Goal: Information Seeking & Learning: Learn about a topic

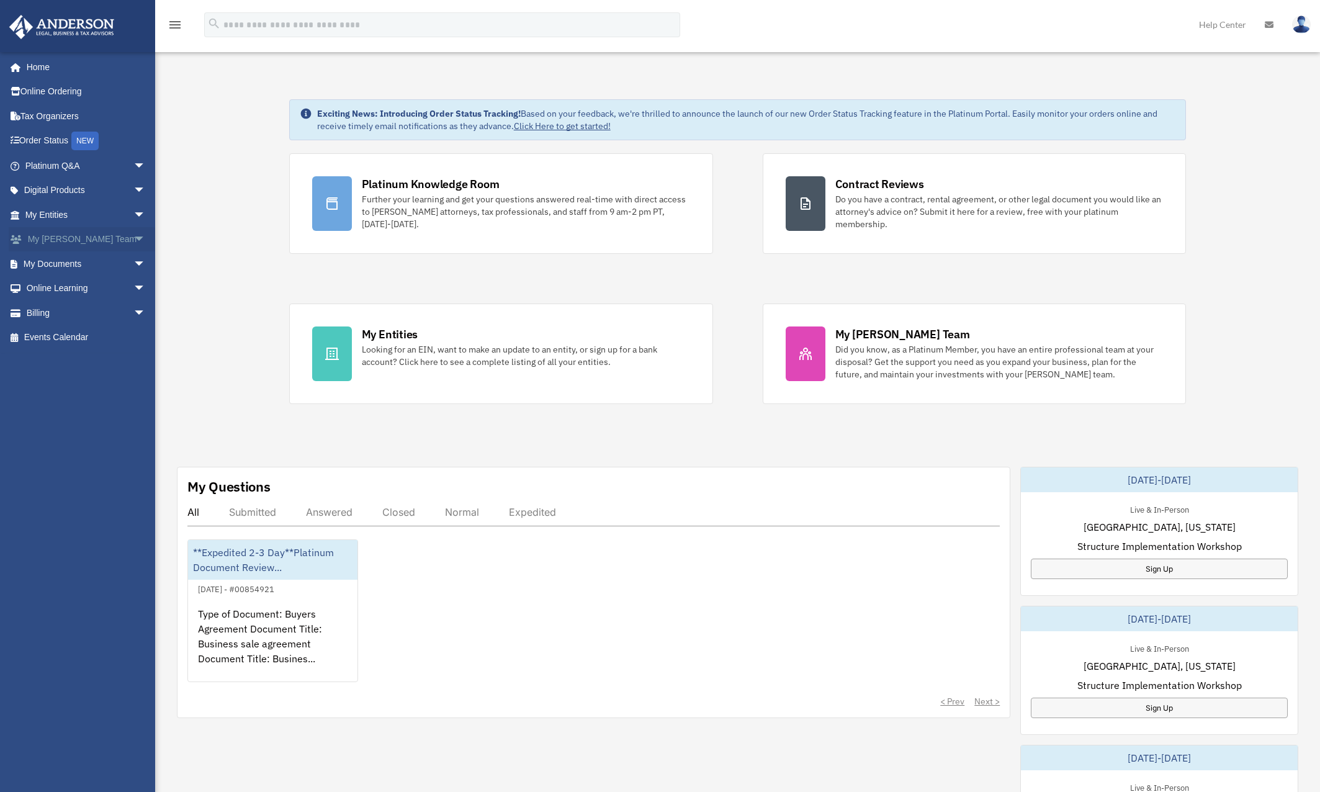
click at [133, 236] on span "arrow_drop_down" at bounding box center [145, 239] width 25 height 25
click at [108, 365] on link "Online Learning arrow_drop_down" at bounding box center [87, 377] width 156 height 25
click at [133, 365] on span "arrow_drop_down" at bounding box center [145, 377] width 25 height 25
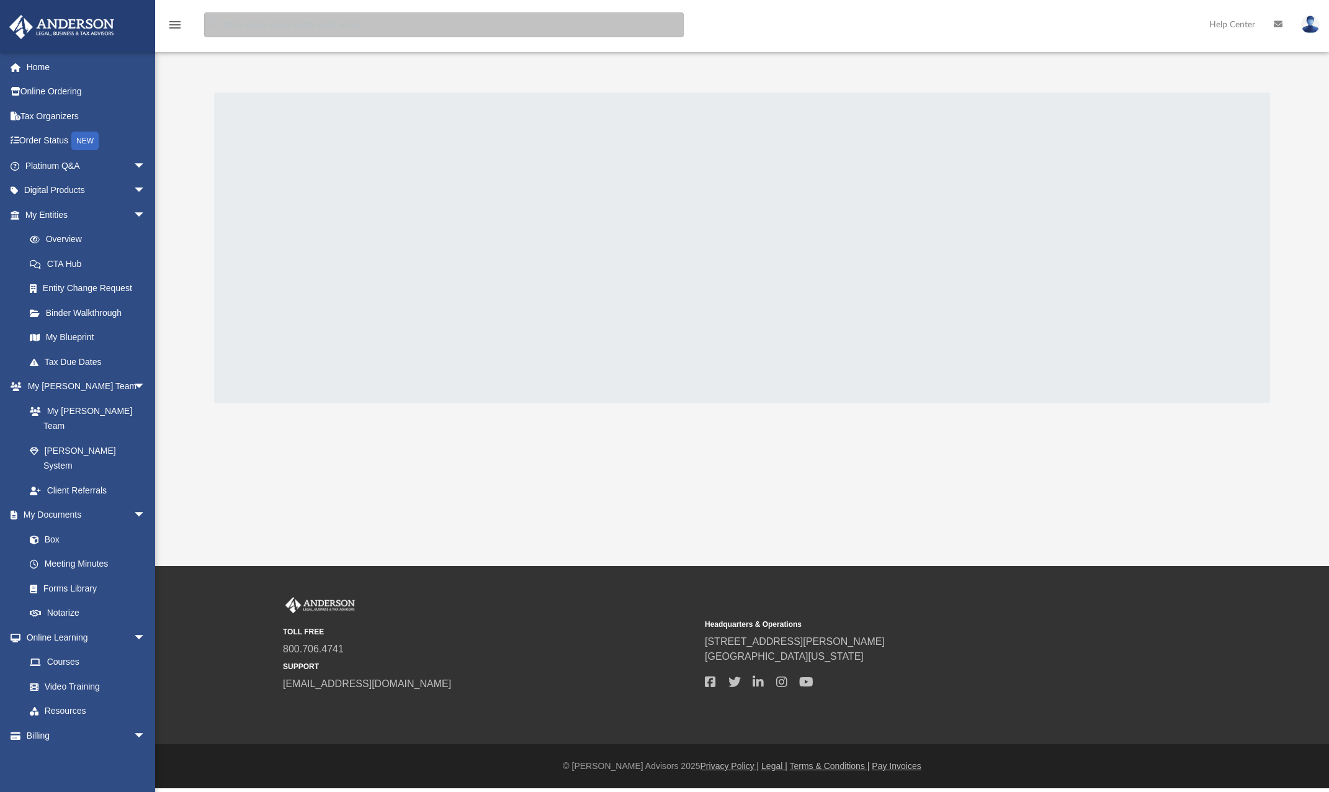
click at [317, 20] on input "search" at bounding box center [444, 24] width 480 height 25
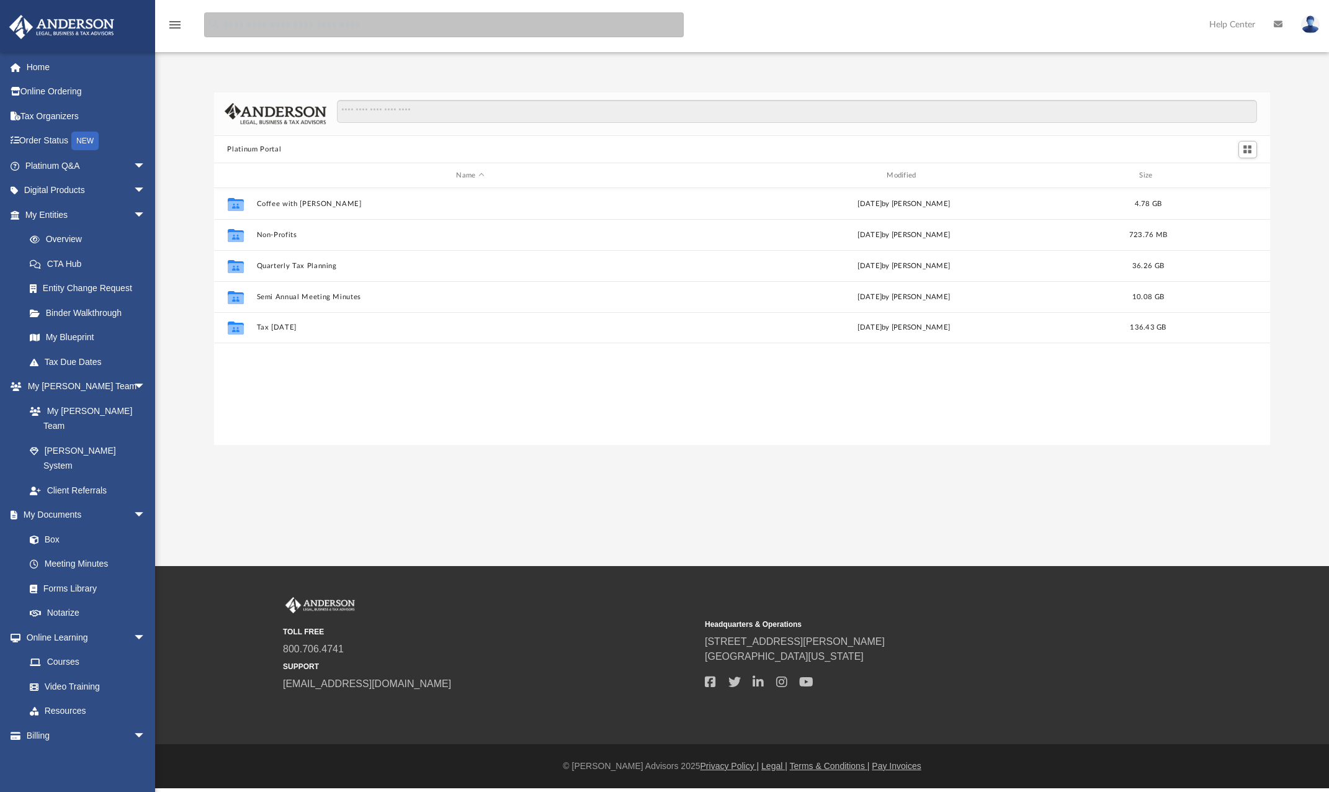
scroll to position [272, 1047]
type input "****"
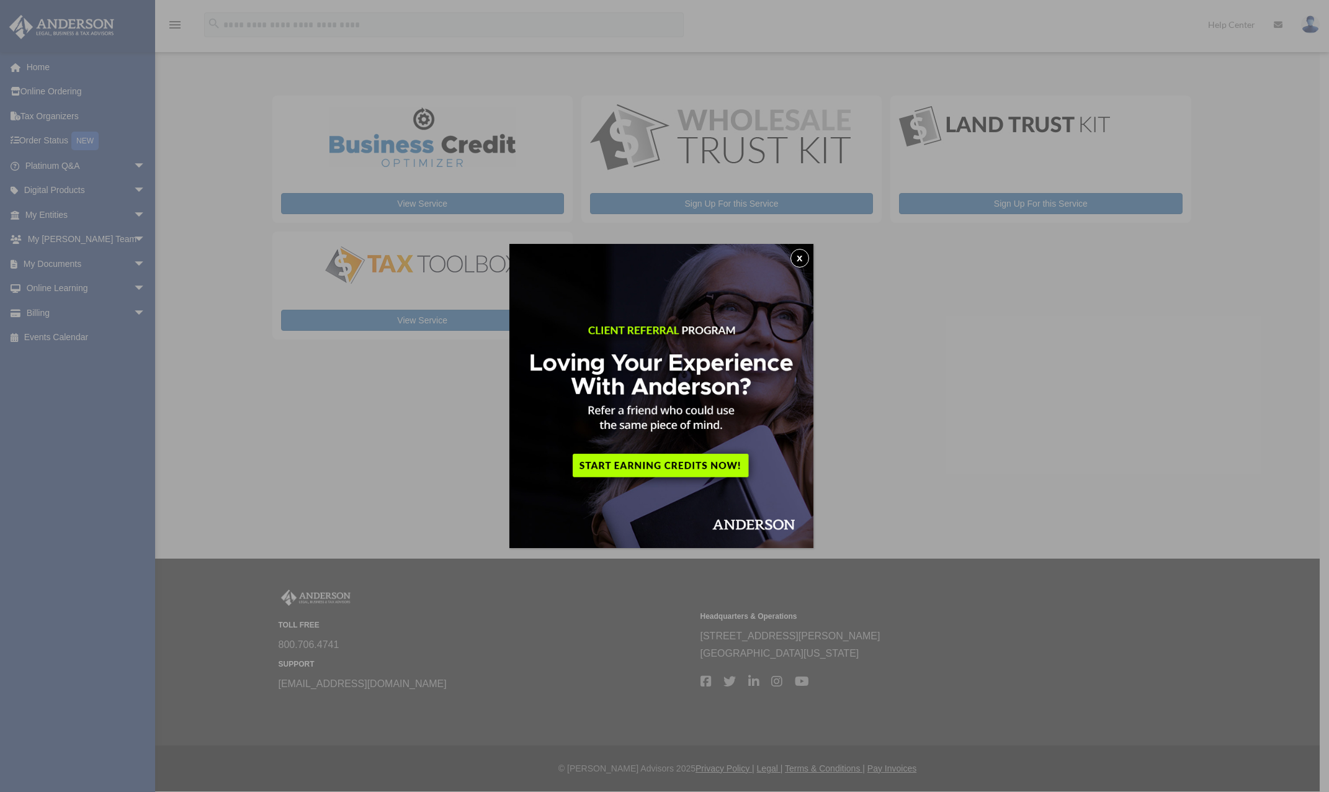
click at [812, 263] on img at bounding box center [662, 396] width 304 height 304
click at [803, 257] on button "x" at bounding box center [800, 258] width 19 height 19
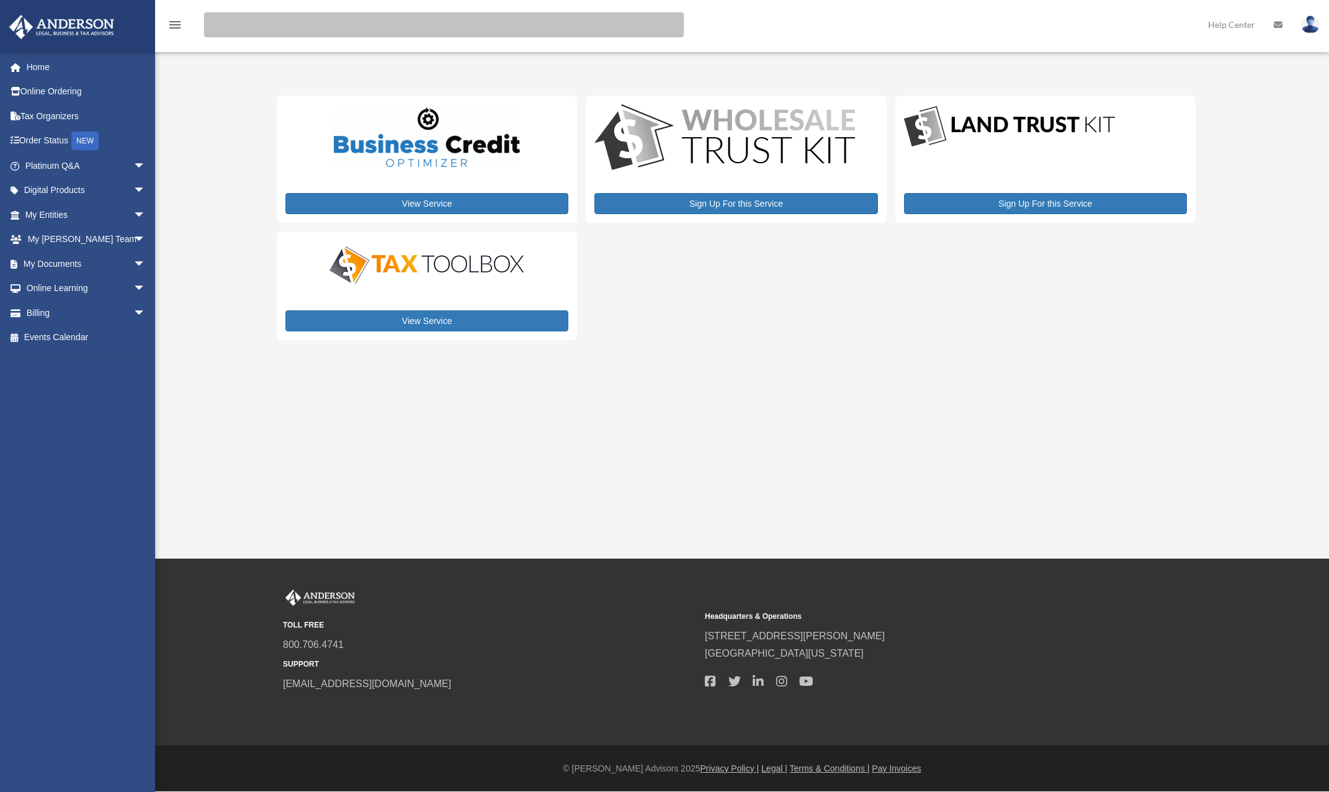
click at [273, 27] on input "search" at bounding box center [444, 24] width 480 height 25
type input "*******"
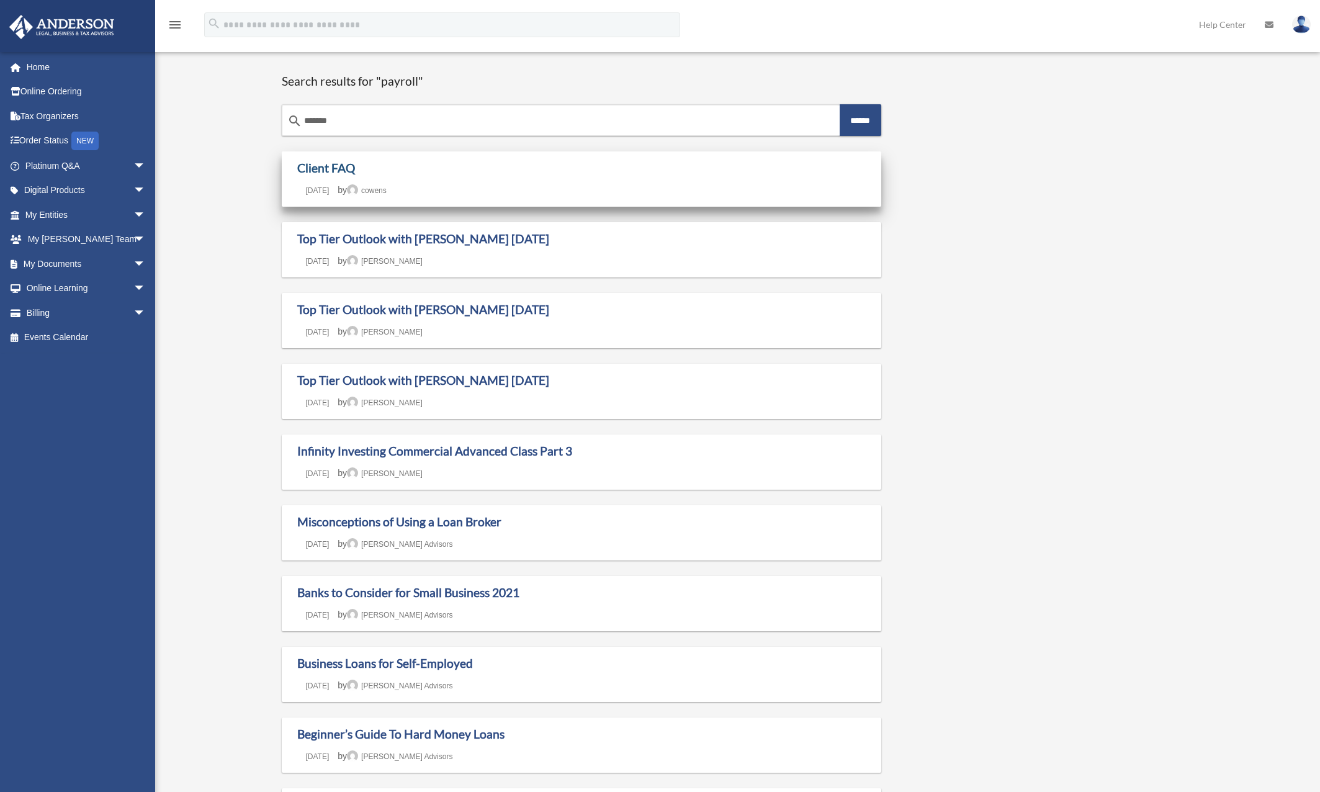
click at [344, 168] on link "Client FAQ" at bounding box center [326, 168] width 58 height 14
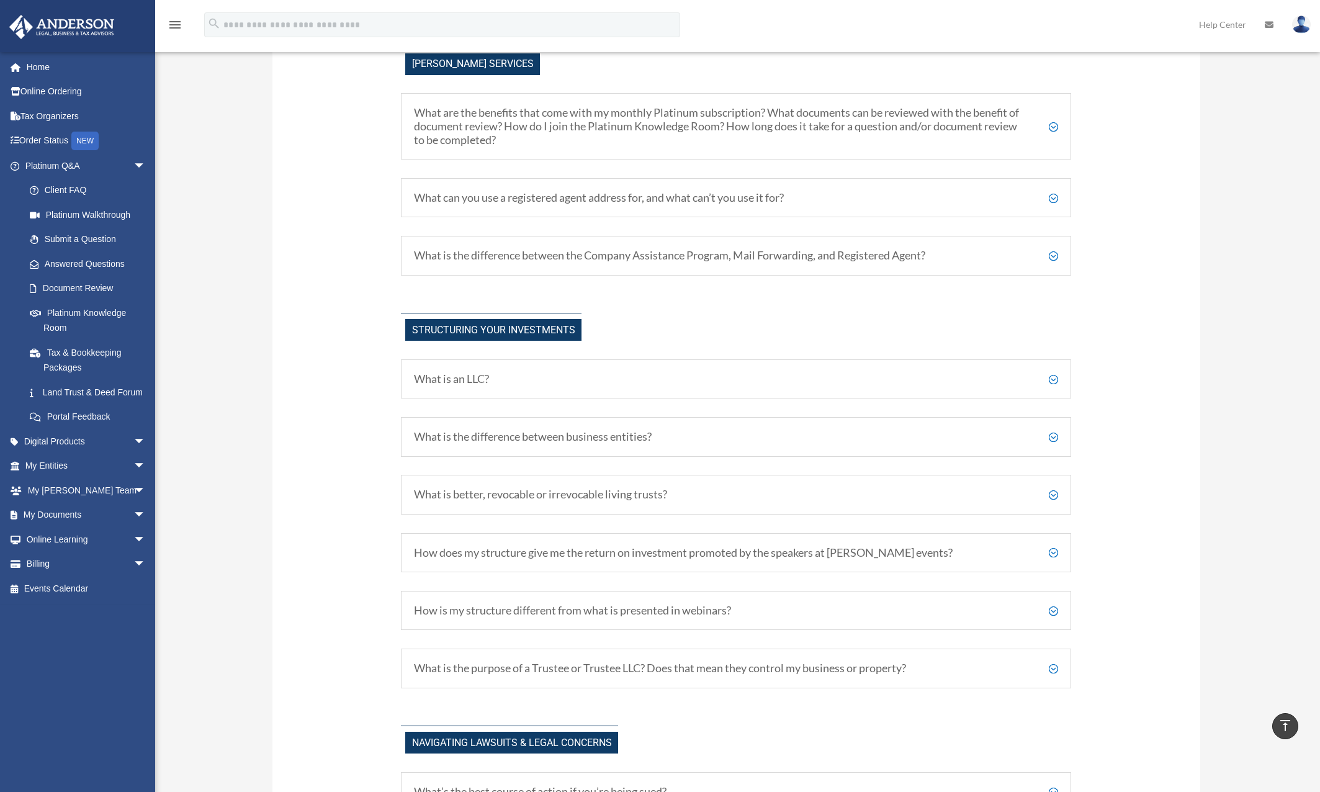
scroll to position [449, 0]
click at [1051, 550] on h5 "How does my structure give me the return on investment promoted by the speakers…" at bounding box center [736, 552] width 644 height 14
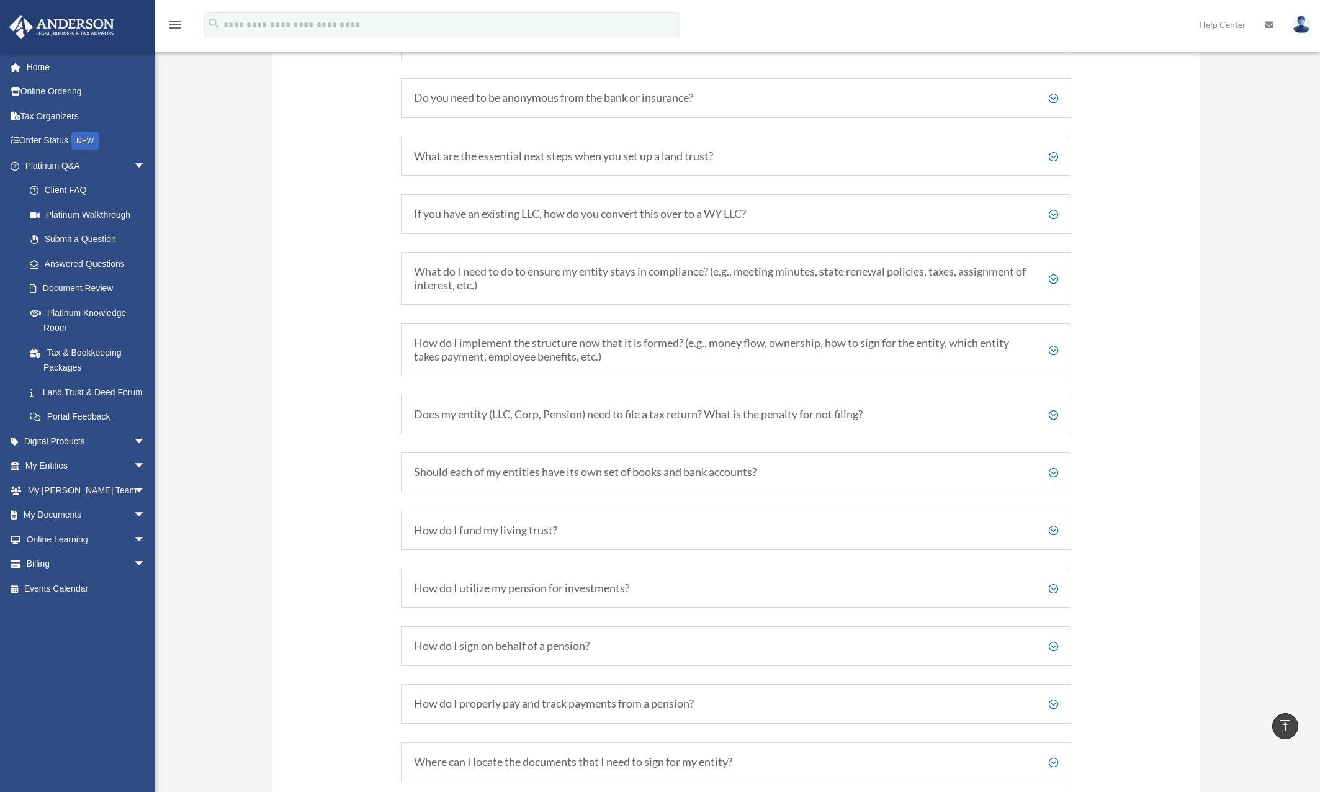
scroll to position [1815, 0]
click at [834, 346] on h5 "How do I implement the structure now that it is formed? (e.g., money flow, owne…" at bounding box center [736, 350] width 644 height 27
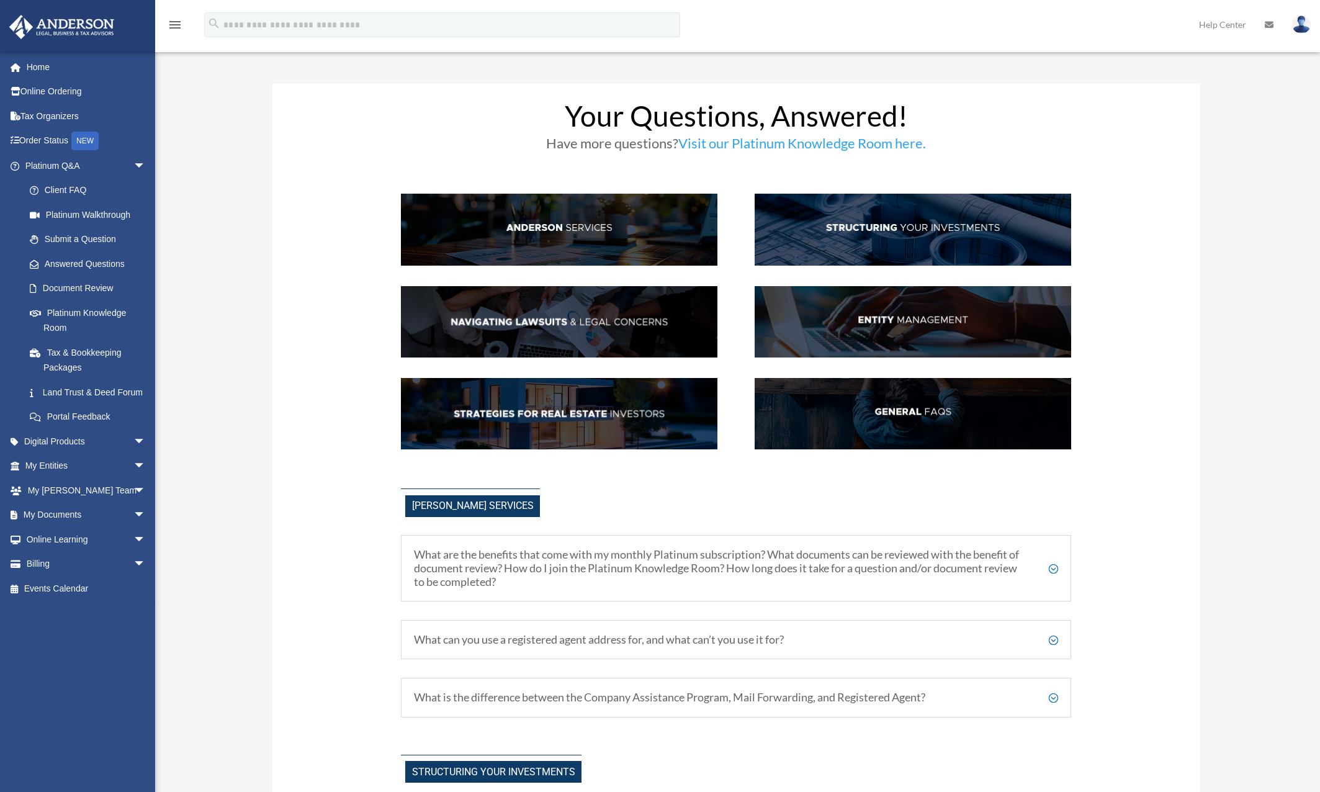
scroll to position [0, 0]
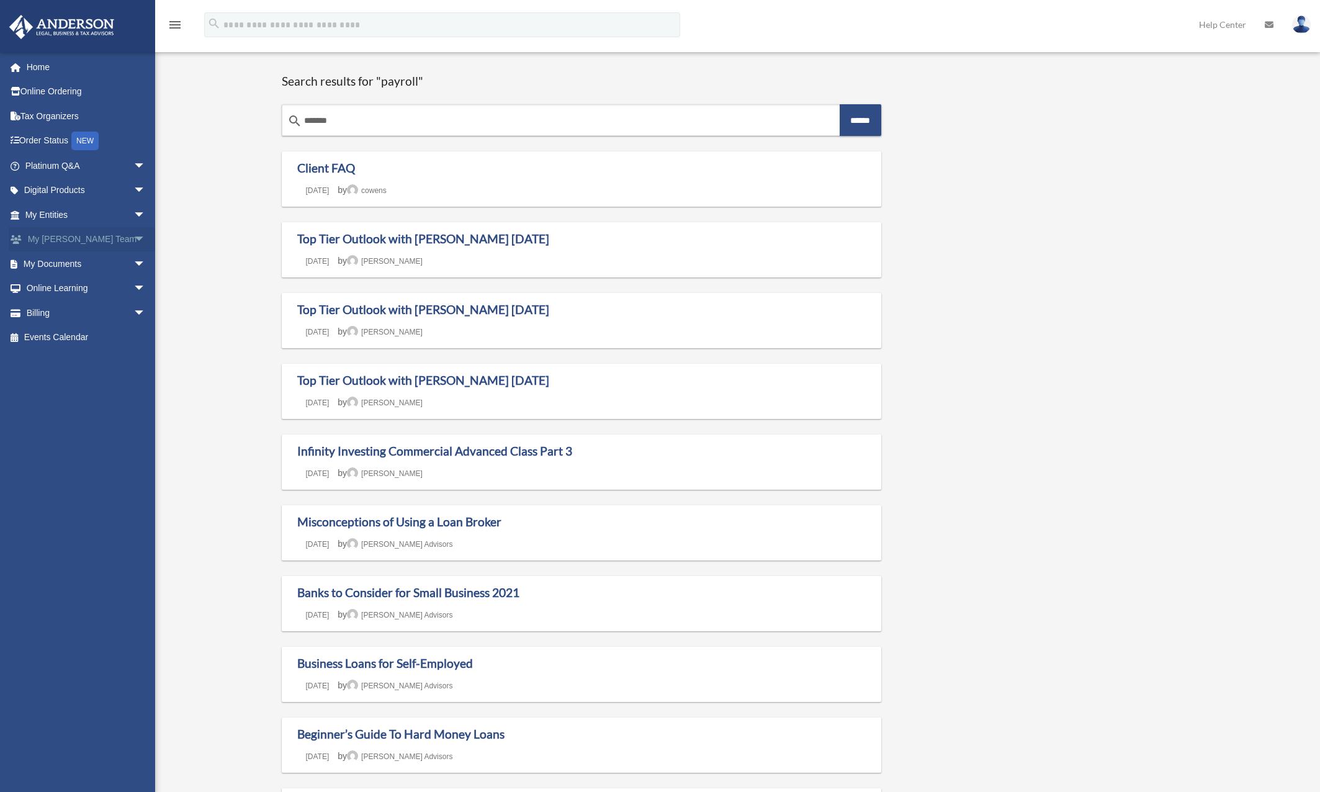
click at [79, 237] on link "My [PERSON_NAME] Team arrow_drop_down" at bounding box center [87, 239] width 156 height 25
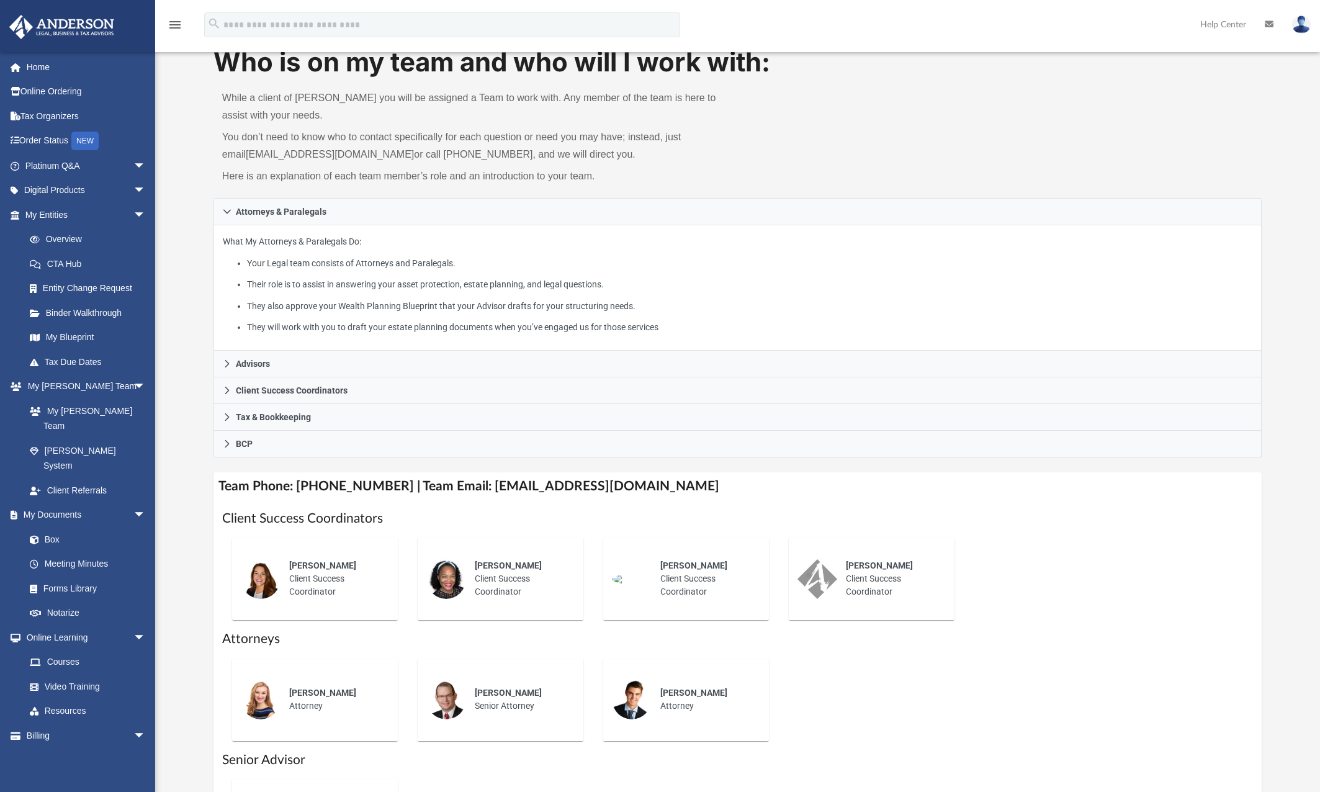
scroll to position [47, 0]
click at [133, 167] on span "arrow_drop_down" at bounding box center [145, 165] width 25 height 25
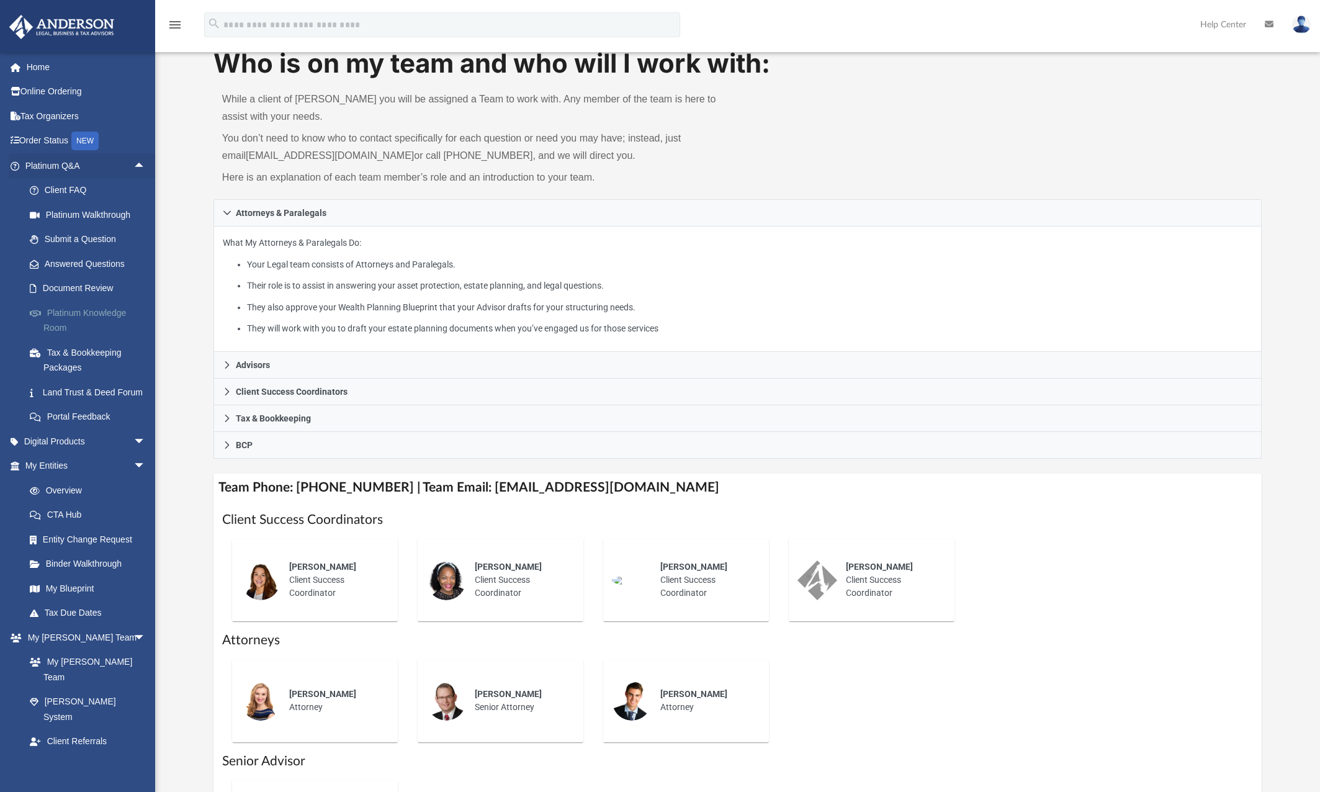
click at [102, 312] on link "Platinum Knowledge Room" at bounding box center [90, 320] width 147 height 40
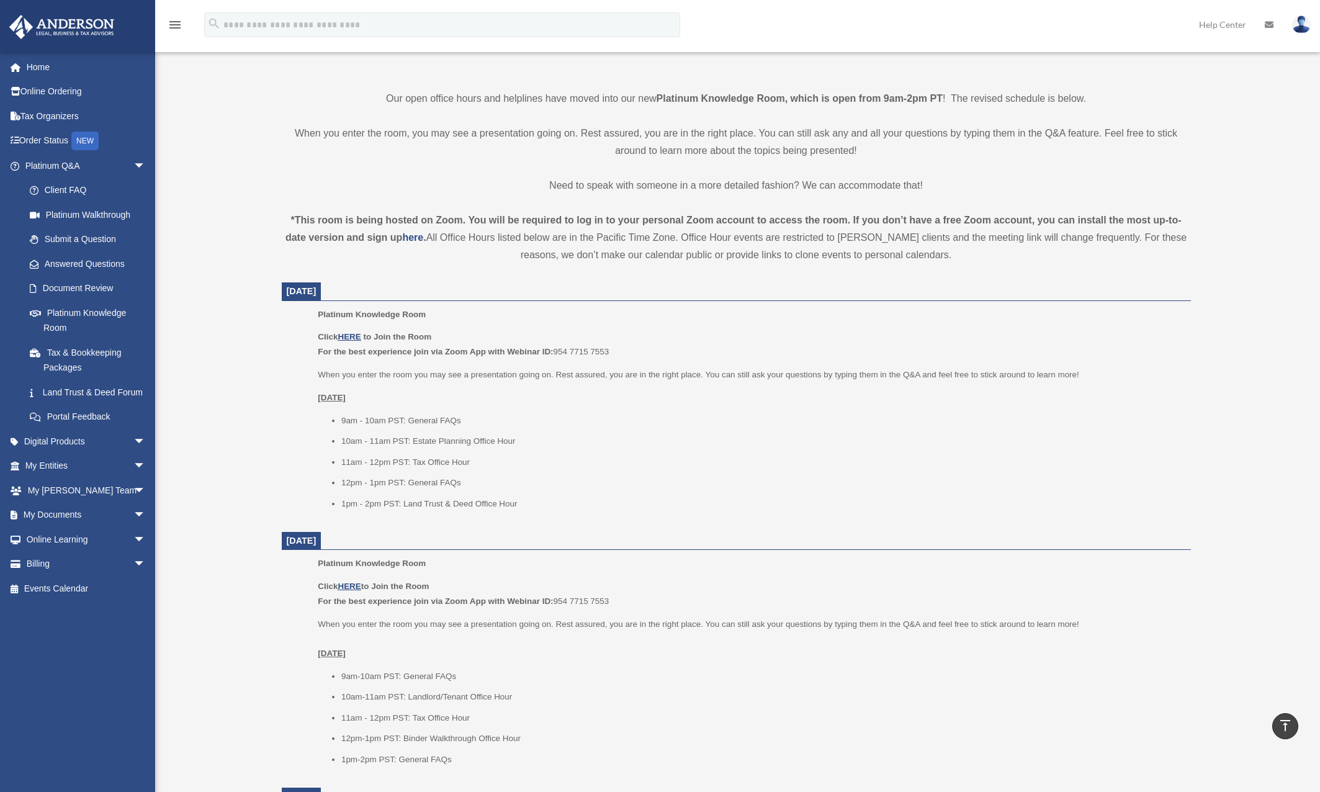
scroll to position [274, 0]
